Goal: Task Accomplishment & Management: Manage account settings

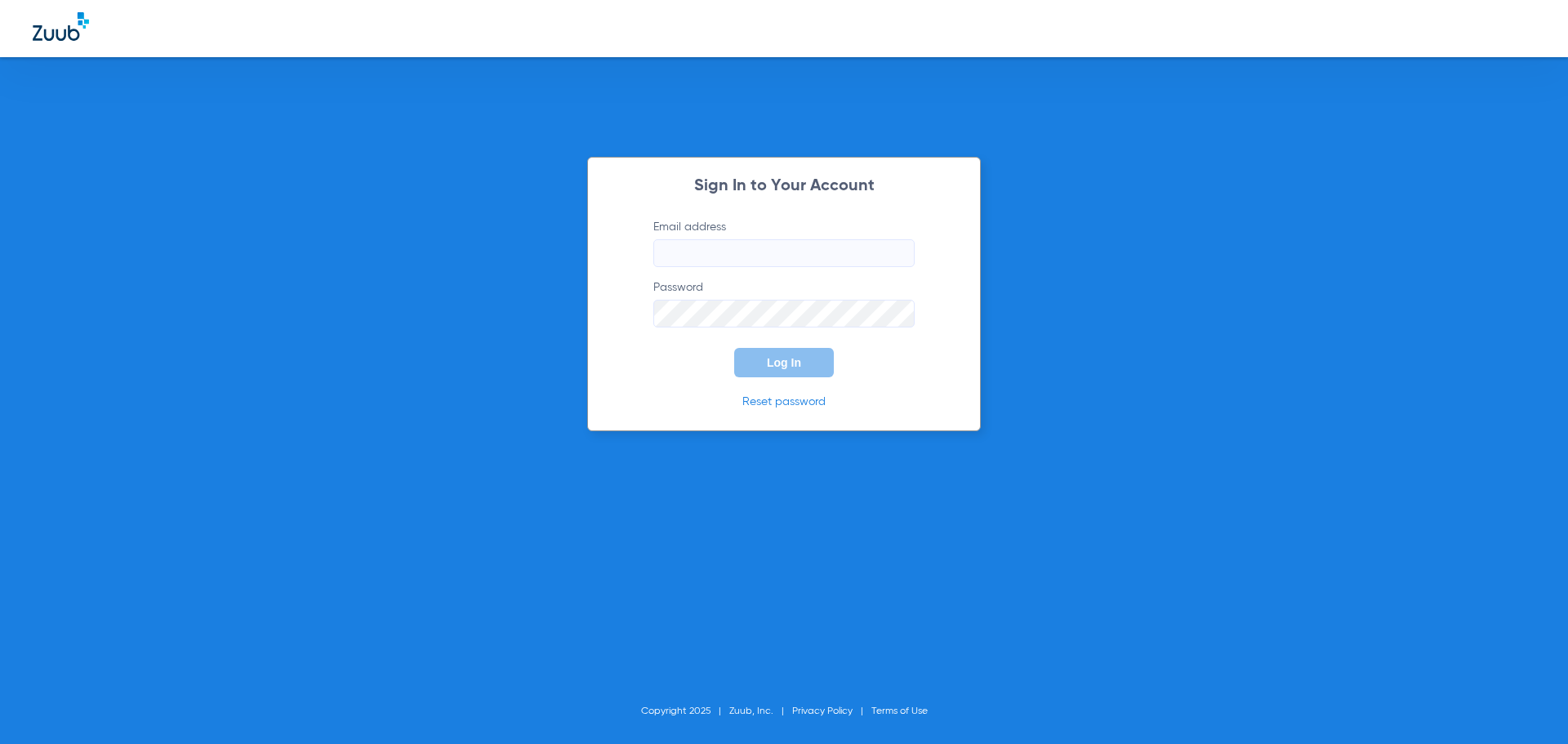
click at [775, 265] on input "Email address" at bounding box center [784, 253] width 261 height 28
click at [818, 256] on input "[EMAIL_ADDRESS][DOMAIN_NAME]`" at bounding box center [784, 253] width 261 height 28
click at [855, 251] on input "[EMAIL_ADDRESS][DOMAIN_NAME]`" at bounding box center [784, 253] width 261 height 28
click at [734, 348] on button "Log In" at bounding box center [784, 363] width 100 height 30
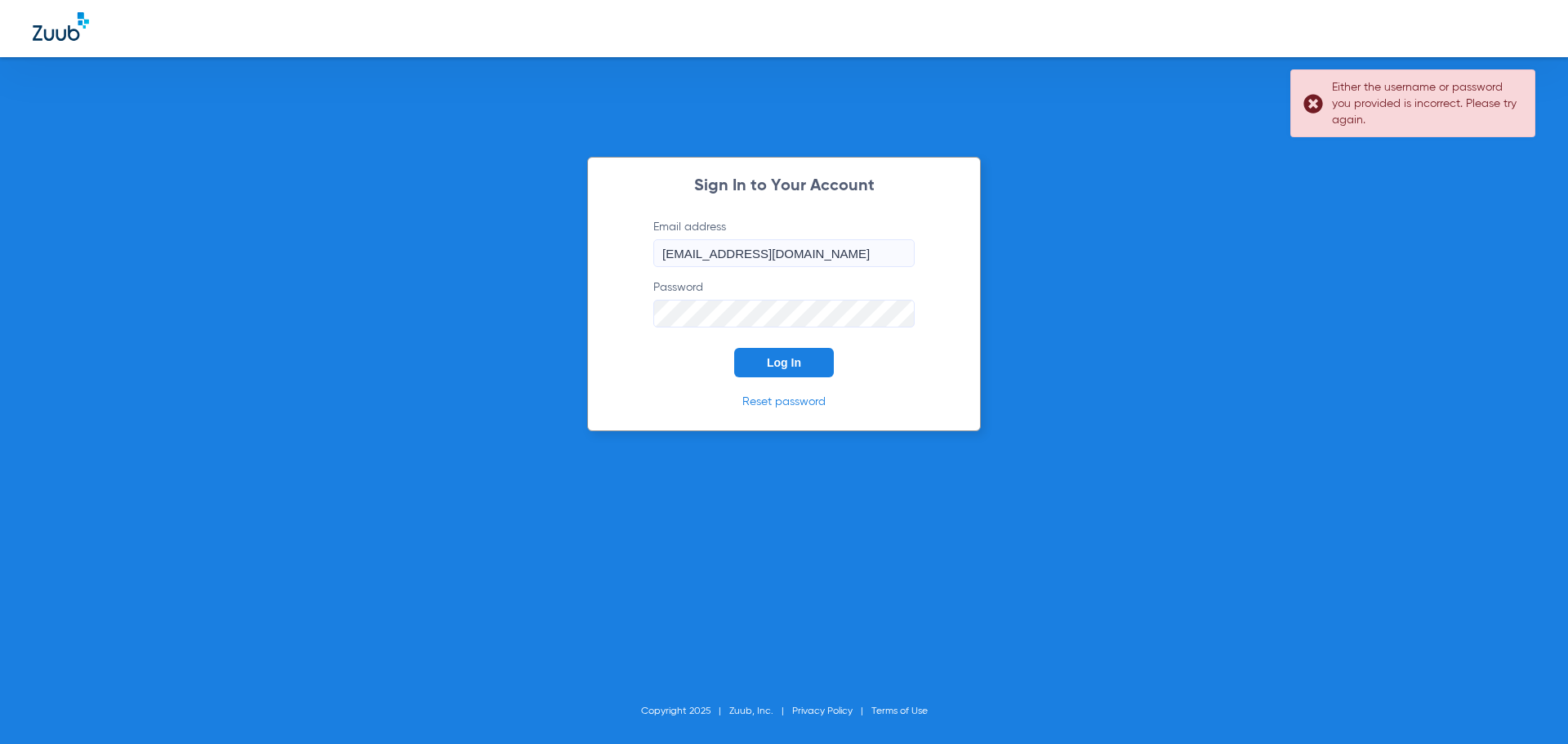
drag, startPoint x: 862, startPoint y: 262, endPoint x: 628, endPoint y: 279, distance: 234.6
click at [628, 279] on div "Sign In to Your Account Email address [EMAIL_ADDRESS][DOMAIN_NAME] Password Log…" at bounding box center [784, 293] width 393 height 274
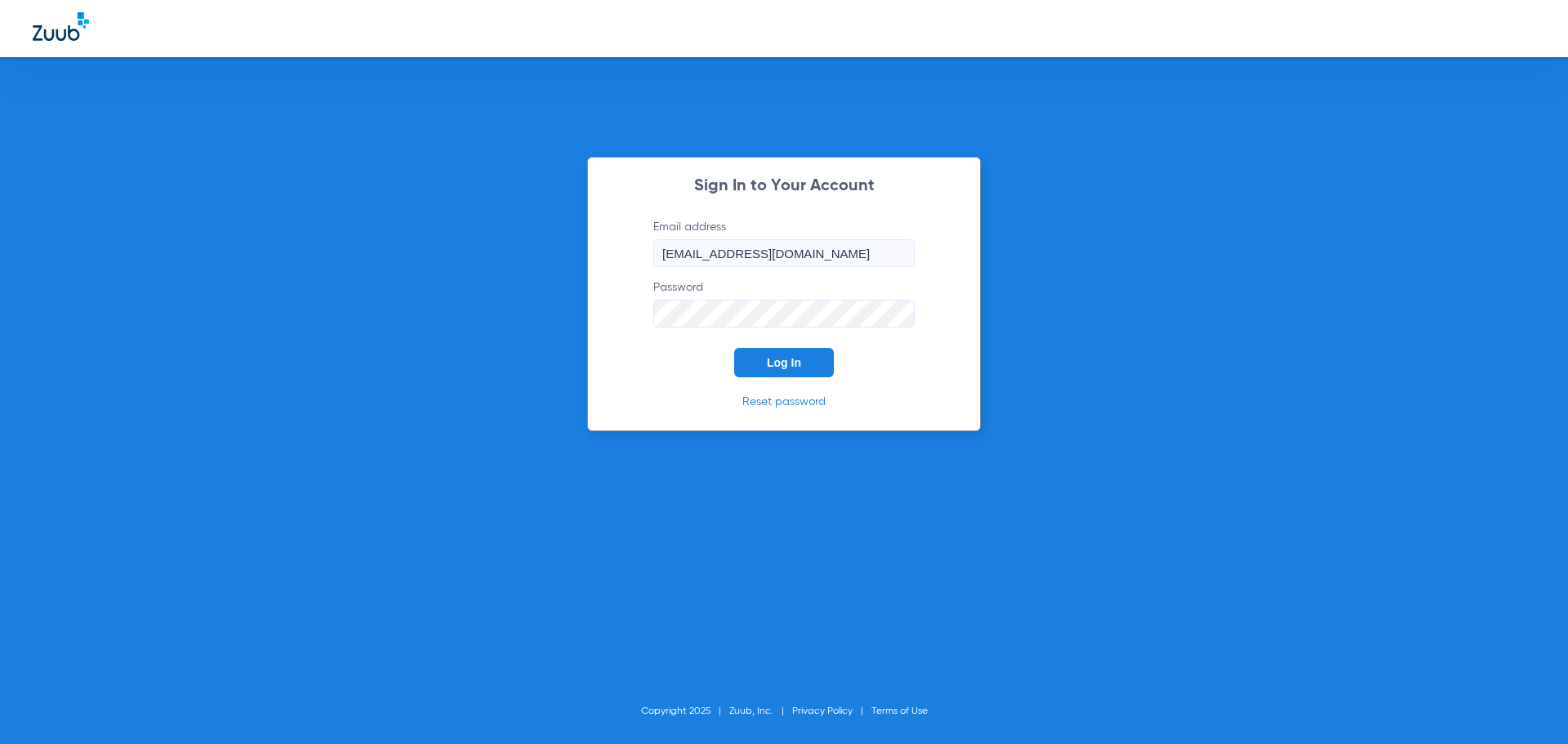
click at [734, 348] on button "Log In" at bounding box center [784, 363] width 100 height 30
click at [792, 253] on input "[EMAIL_ADDRESS][DOMAIN_NAME]" at bounding box center [784, 253] width 261 height 28
type input "[EMAIL_ADDRESS][DOMAIN_NAME]"
click at [817, 371] on button "Log In" at bounding box center [784, 363] width 100 height 30
click at [871, 247] on input "Email address" at bounding box center [784, 253] width 261 height 28
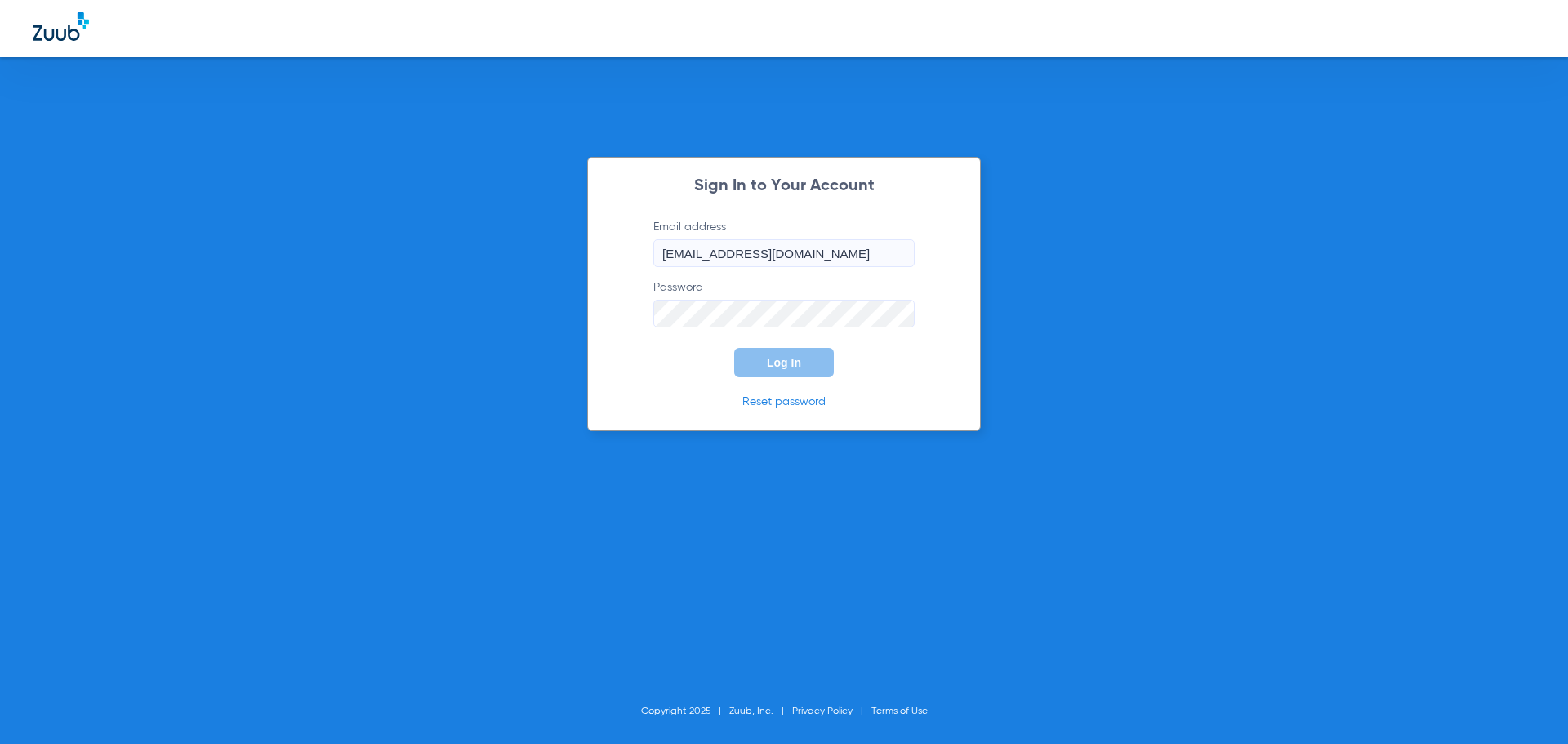
type input "[EMAIL_ADDRESS][DOMAIN_NAME]"
click at [734, 348] on button "Log In" at bounding box center [784, 363] width 100 height 30
